Goal: Navigation & Orientation: Find specific page/section

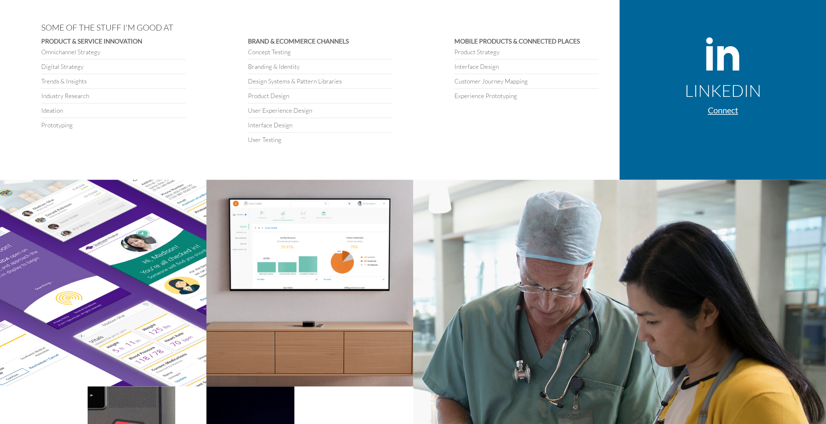
scroll to position [747, 0]
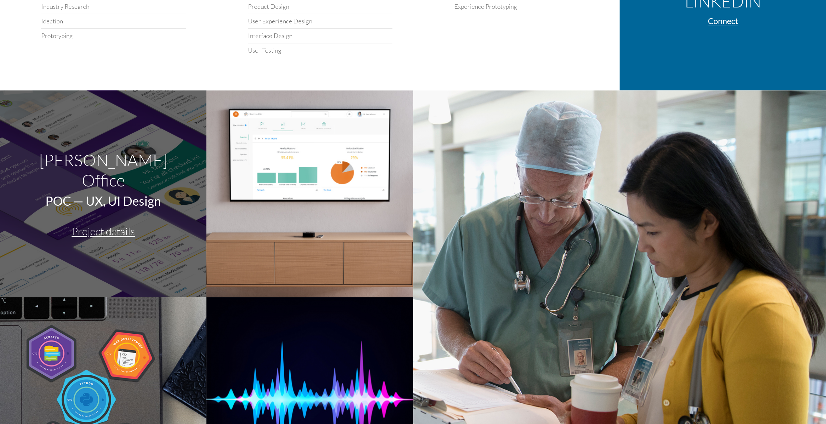
click at [113, 181] on div "[PERSON_NAME] Office" at bounding box center [103, 170] width 165 height 40
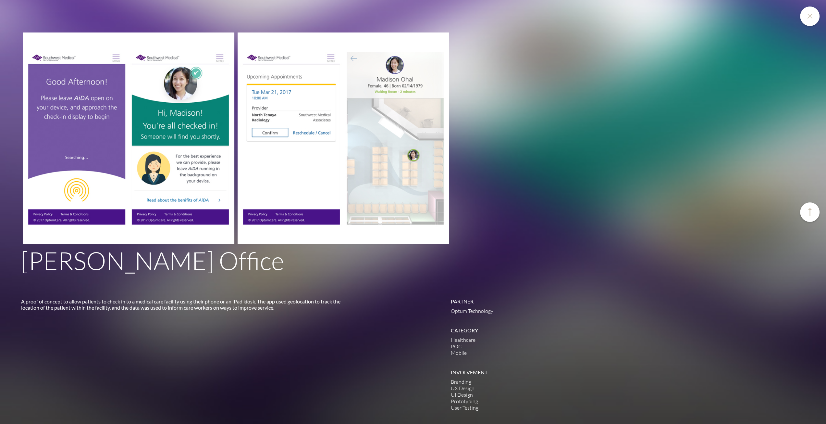
scroll to position [2745, 0]
click at [802, 210] on div at bounding box center [810, 211] width 19 height 19
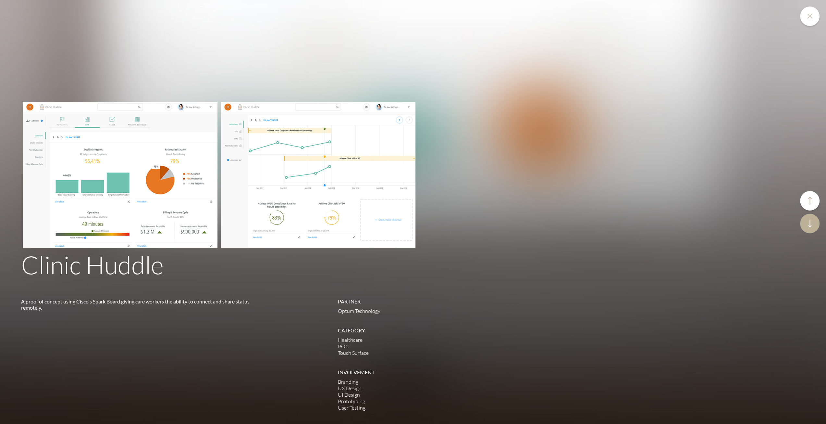
click at [812, 220] on icon at bounding box center [810, 223] width 4 height 8
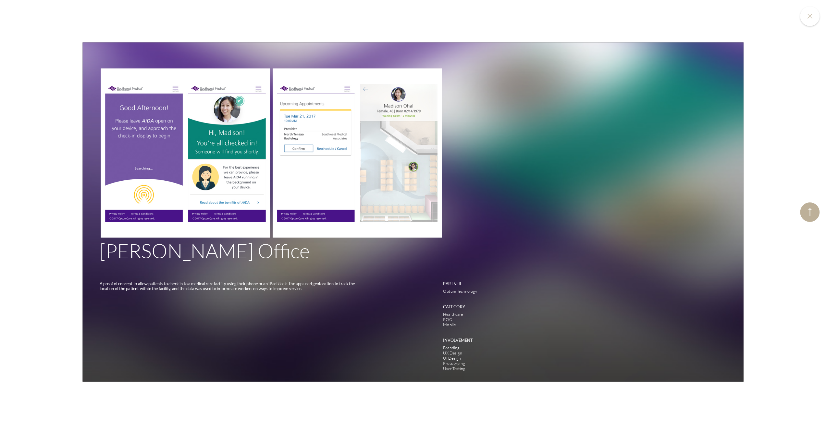
click at [811, 219] on div at bounding box center [810, 211] width 19 height 19
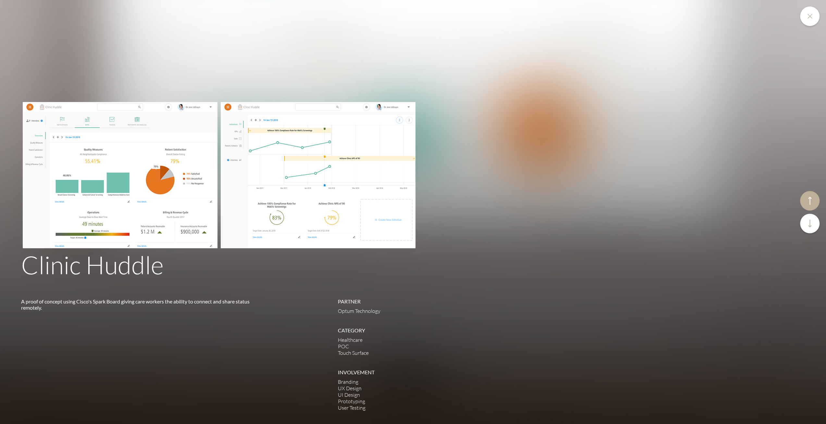
click at [811, 219] on icon at bounding box center [810, 223] width 4 height 8
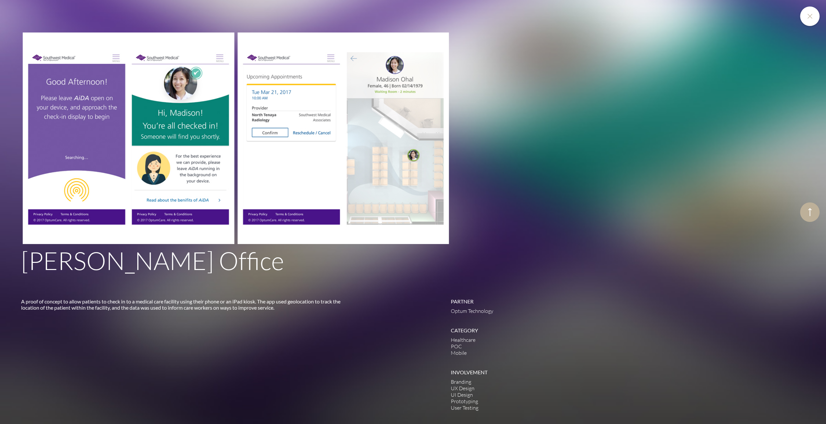
click at [811, 215] on icon at bounding box center [810, 212] width 4 height 8
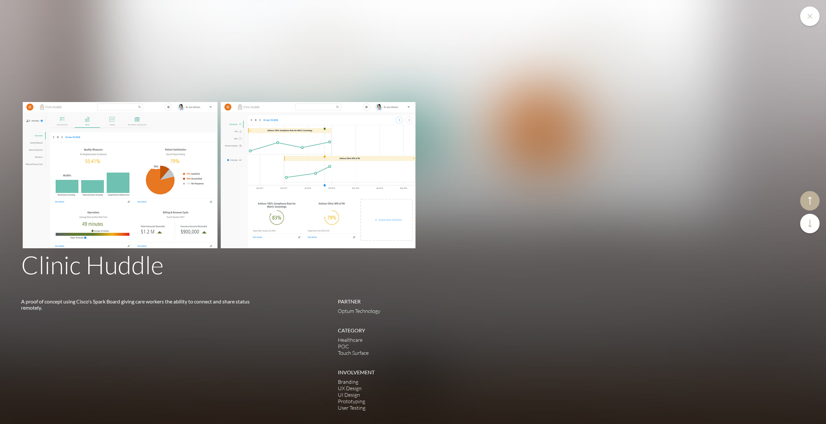
click at [814, 198] on div at bounding box center [810, 200] width 19 height 19
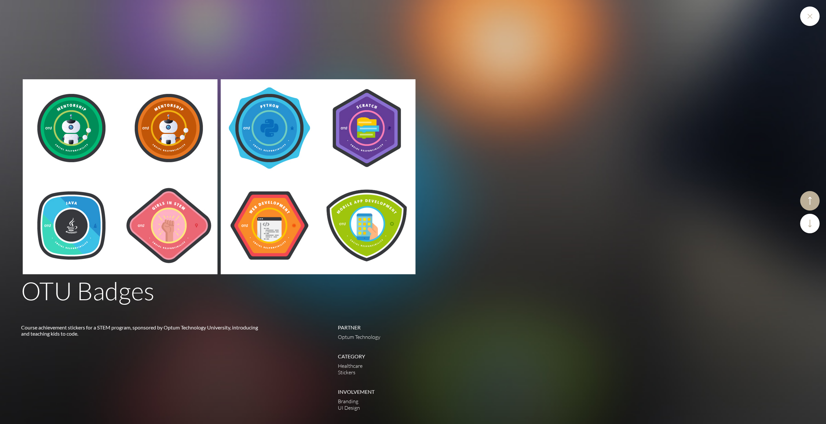
click at [814, 198] on div at bounding box center [810, 200] width 19 height 19
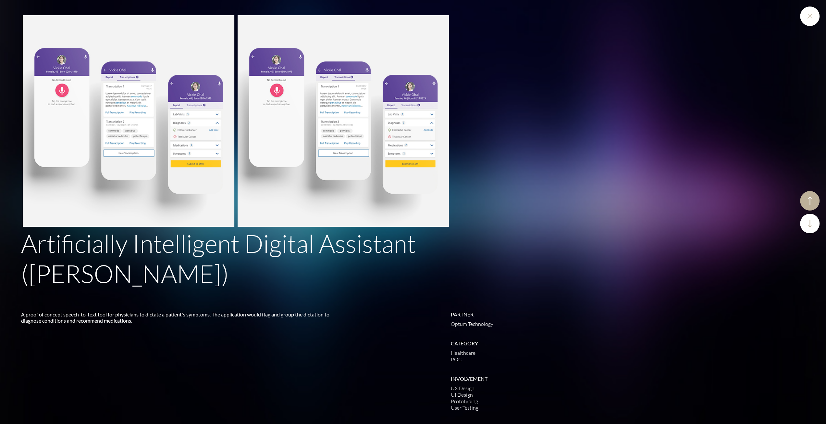
click at [814, 198] on div at bounding box center [810, 200] width 19 height 19
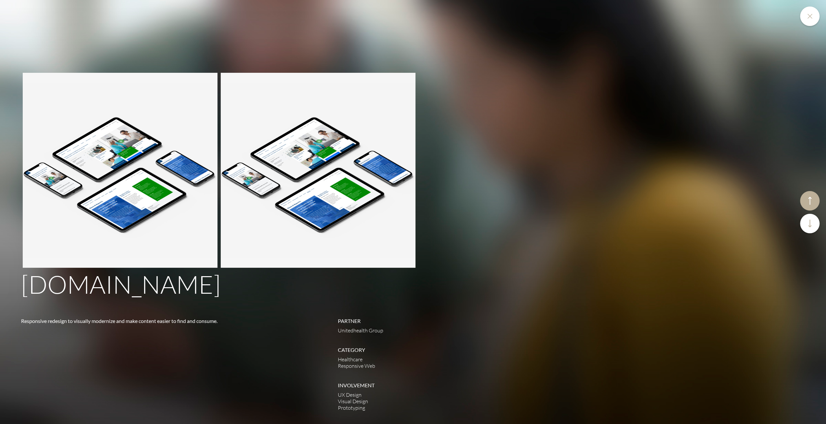
click at [814, 198] on div at bounding box center [810, 200] width 19 height 19
